Goal: Information Seeking & Learning: Find specific fact

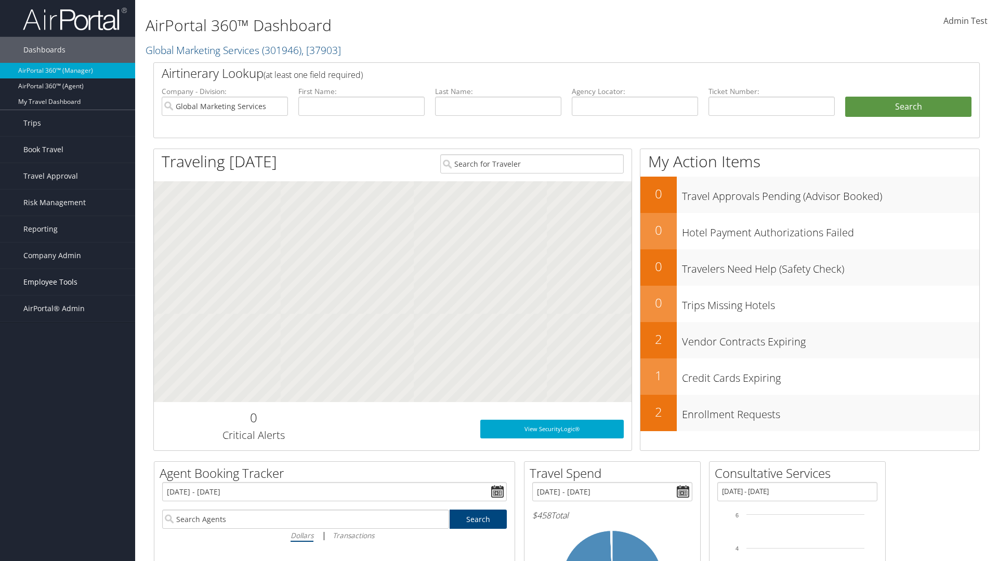
click at [68, 282] on span "Employee Tools" at bounding box center [50, 282] width 54 height 26
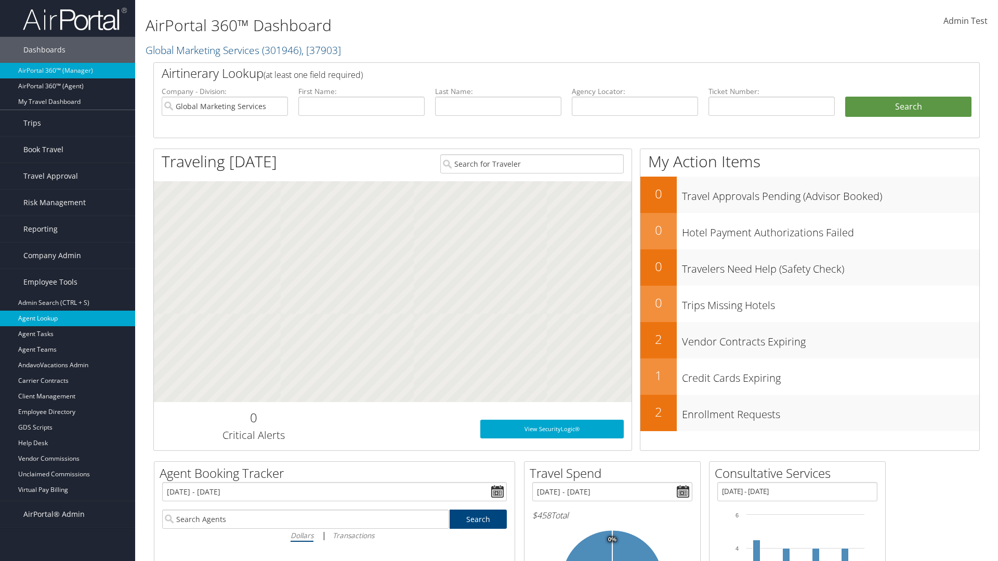
click at [68, 319] on link "Agent Lookup" at bounding box center [67, 319] width 135 height 16
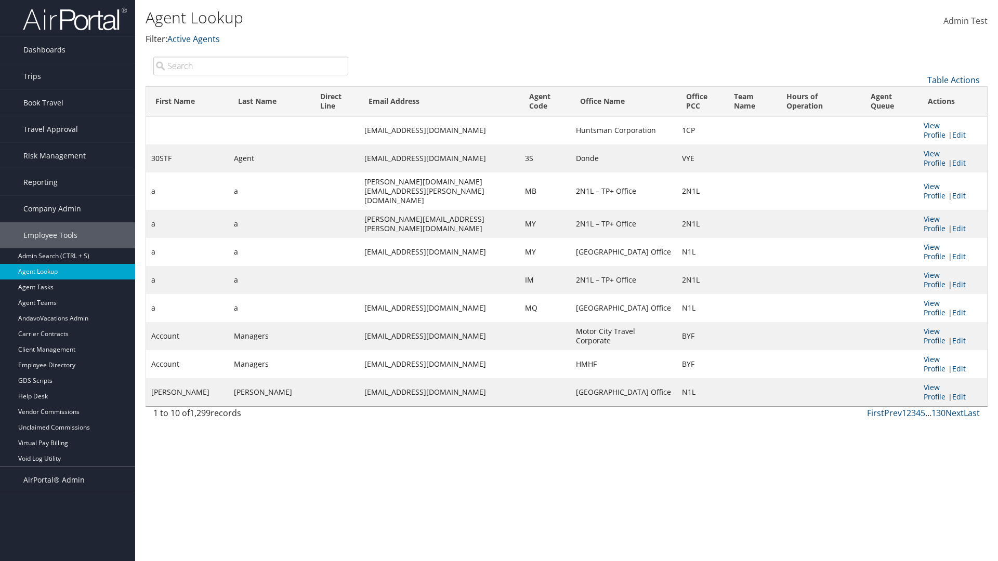
click at [250, 65] on input "search" at bounding box center [250, 66] width 195 height 19
type input "30STF"
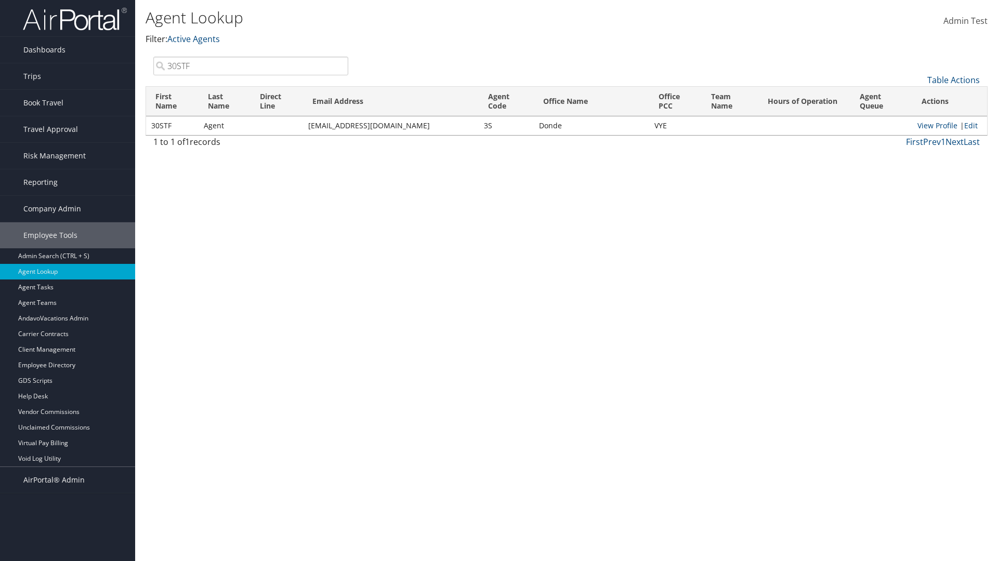
click at [250, 65] on input "30STF" at bounding box center [250, 66] width 195 height 19
type input "Non-existing Name"
click at [250, 65] on input "Non-existing Name" at bounding box center [250, 66] width 195 height 19
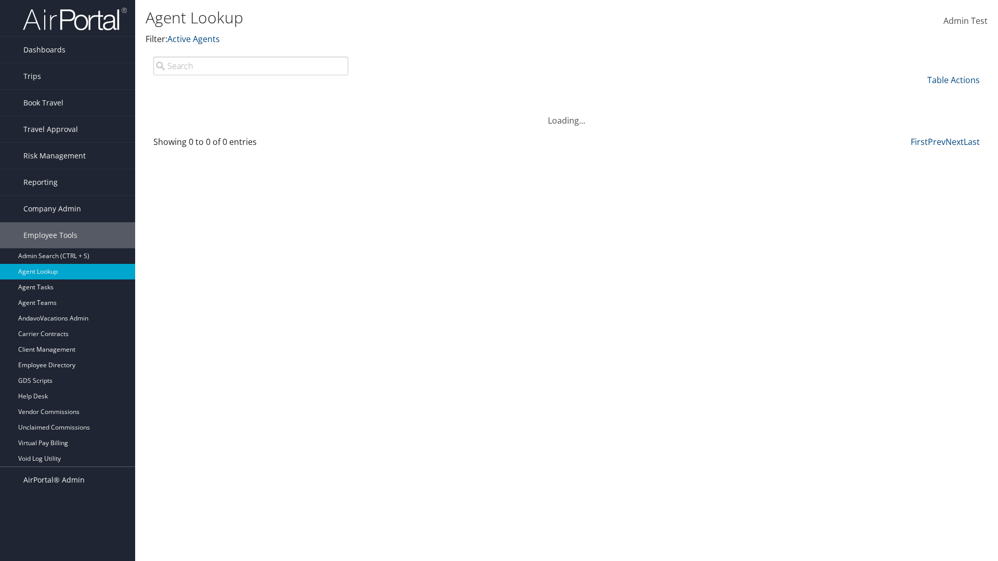
type input "Agent"
